Goal: Complete application form: Complete application form

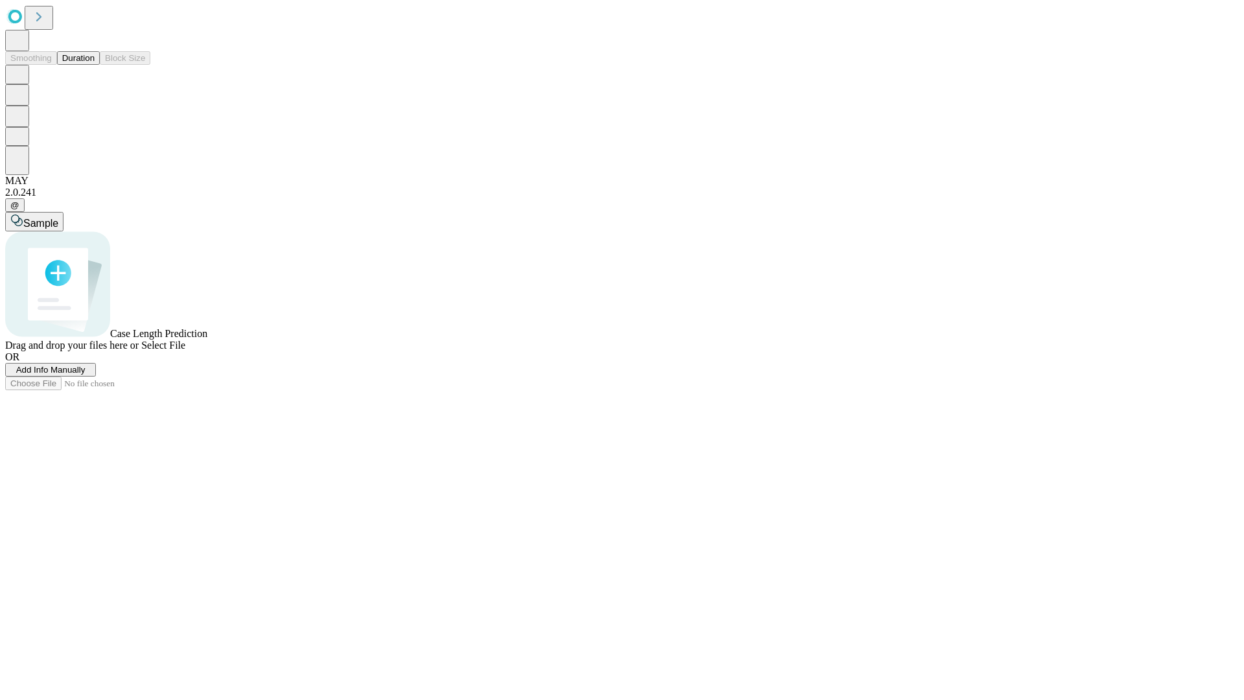
click at [86, 374] on span "Add Info Manually" at bounding box center [50, 370] width 69 height 10
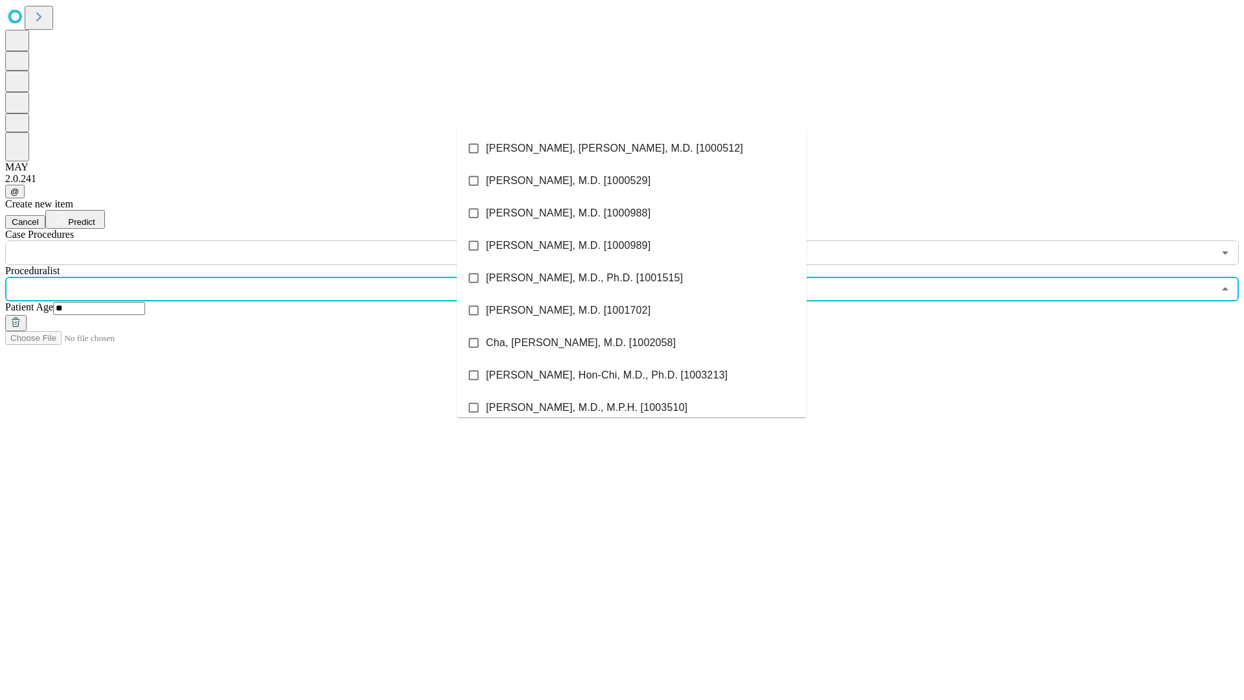
click at [632, 148] on li "[PERSON_NAME], [PERSON_NAME], M.D. [1000512]" at bounding box center [632, 148] width 350 height 32
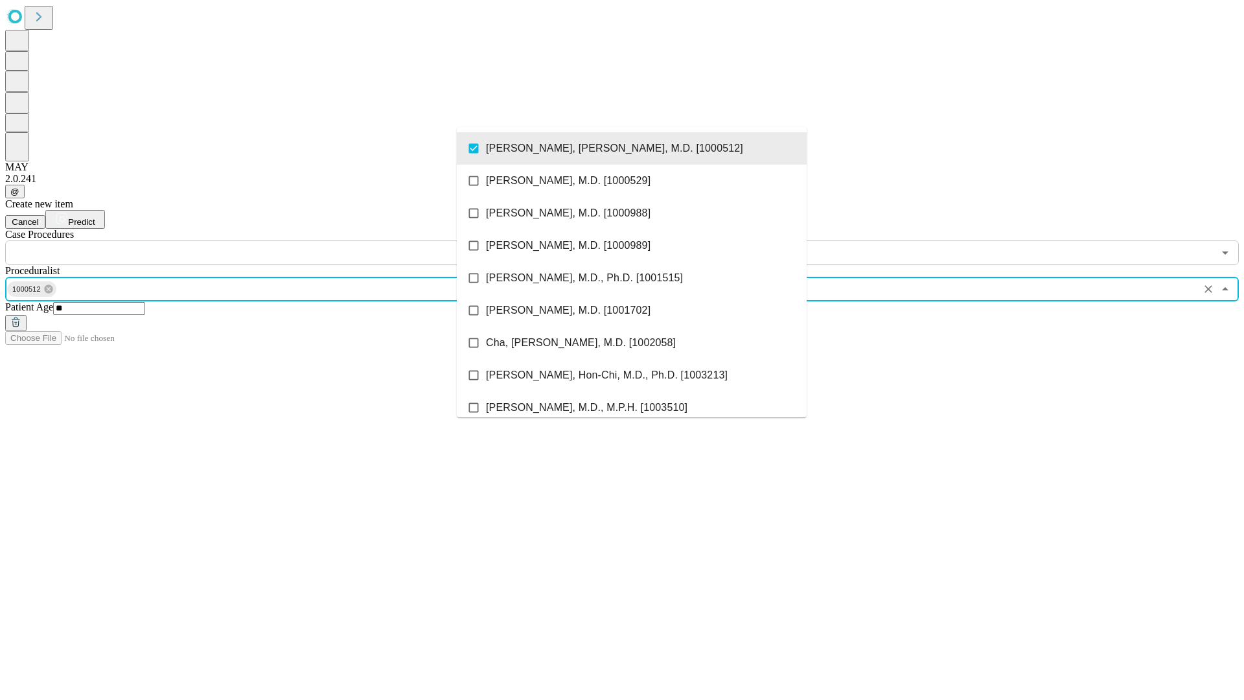
click at [272, 240] on input "text" at bounding box center [609, 252] width 1208 height 25
